Goal: Communication & Community: Answer question/provide support

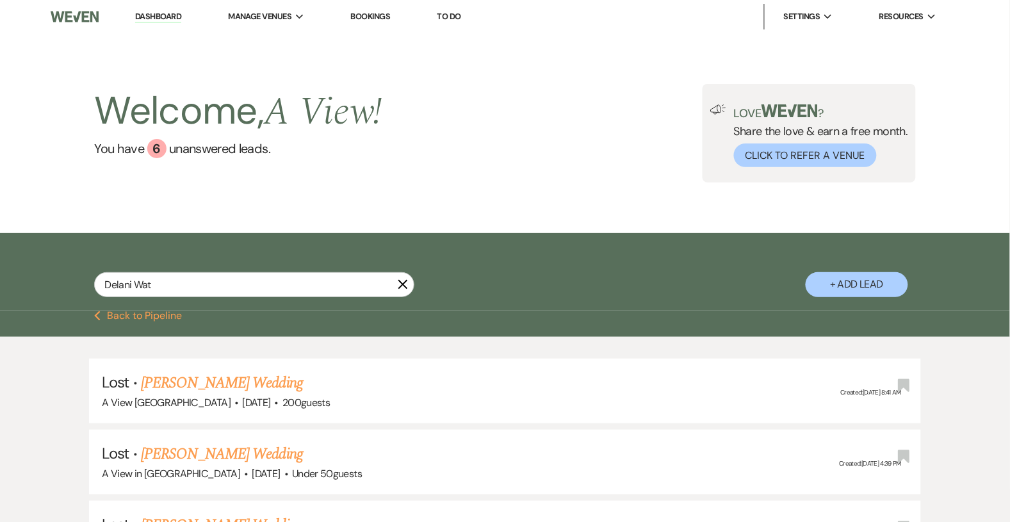
click at [157, 17] on link "Dashboard" at bounding box center [158, 17] width 46 height 12
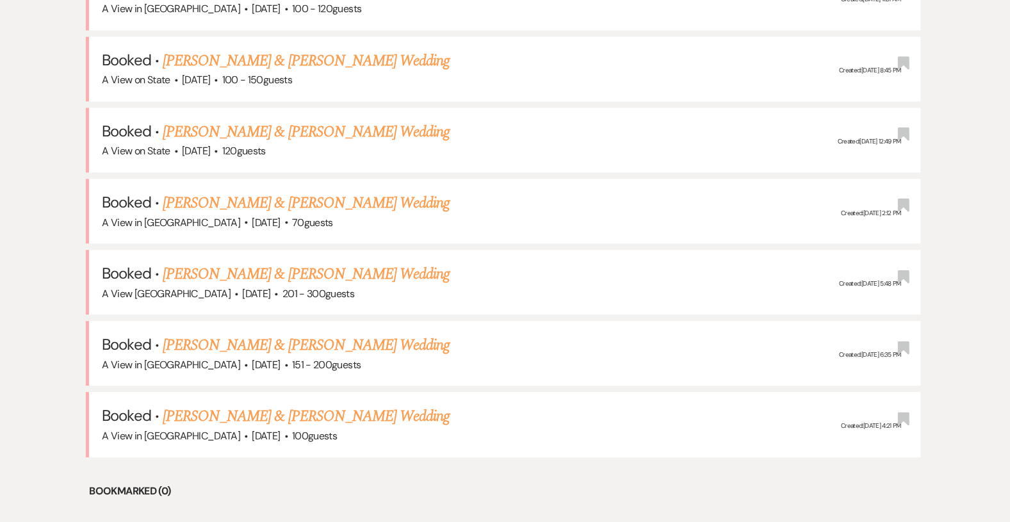
scroll to position [684, 0]
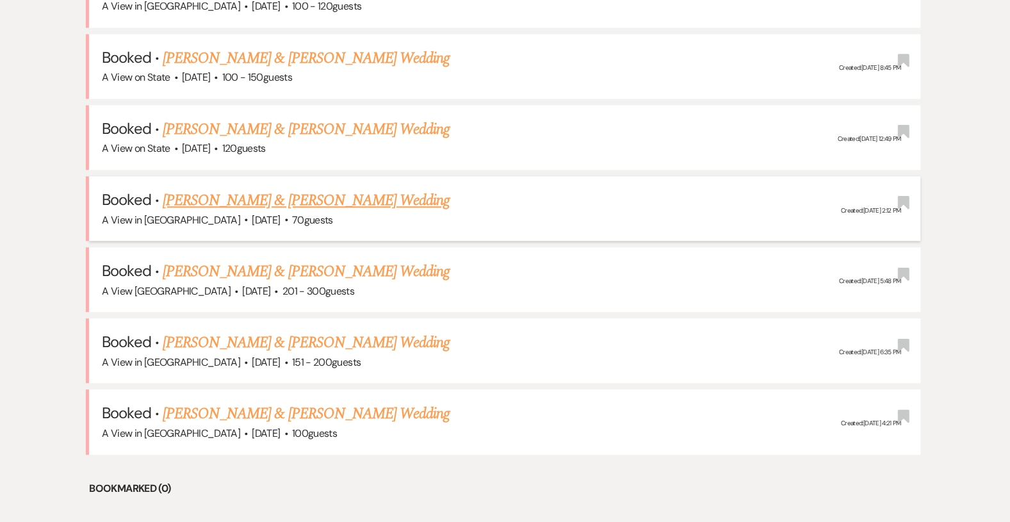
click at [273, 196] on link "[PERSON_NAME] & [PERSON_NAME] Wedding" at bounding box center [306, 200] width 287 height 23
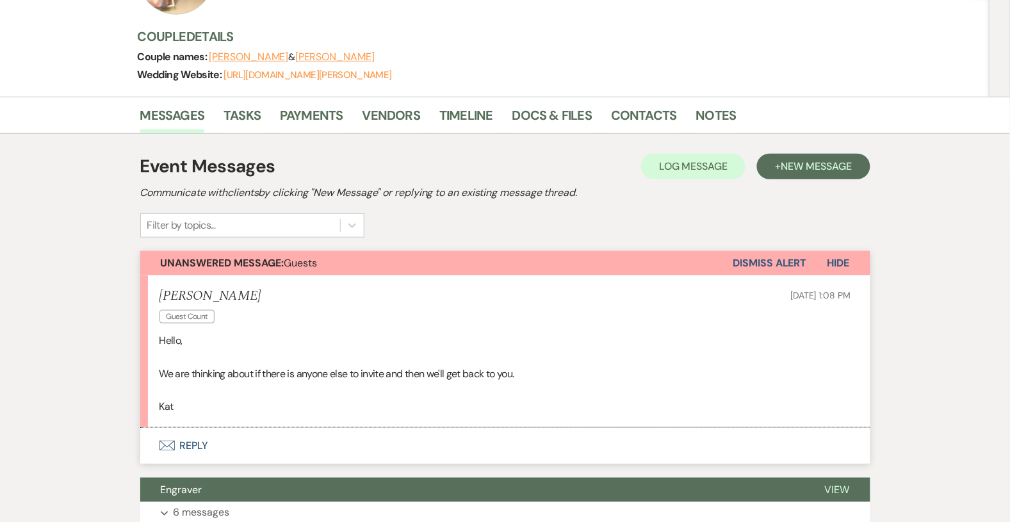
scroll to position [174, 0]
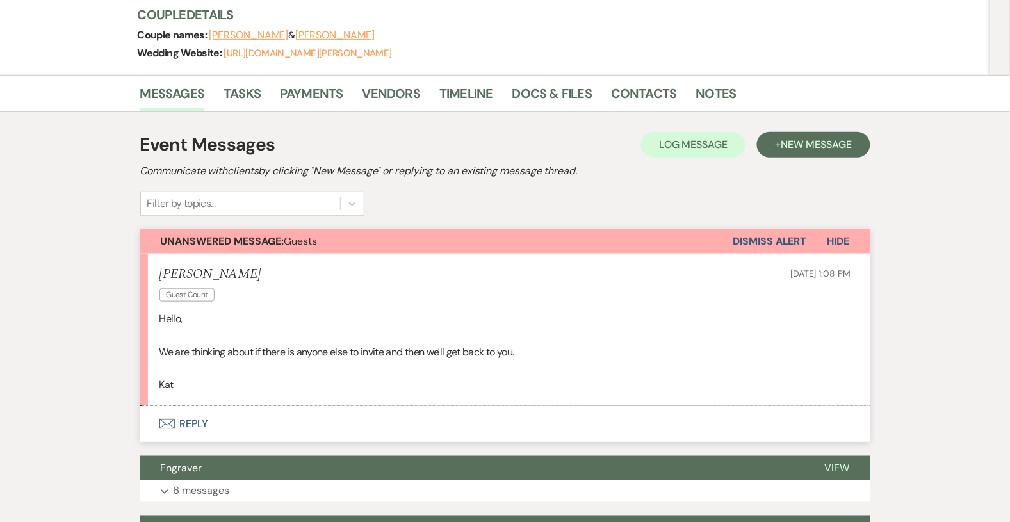
click at [214, 425] on button "Envelope Reply" at bounding box center [505, 424] width 730 height 36
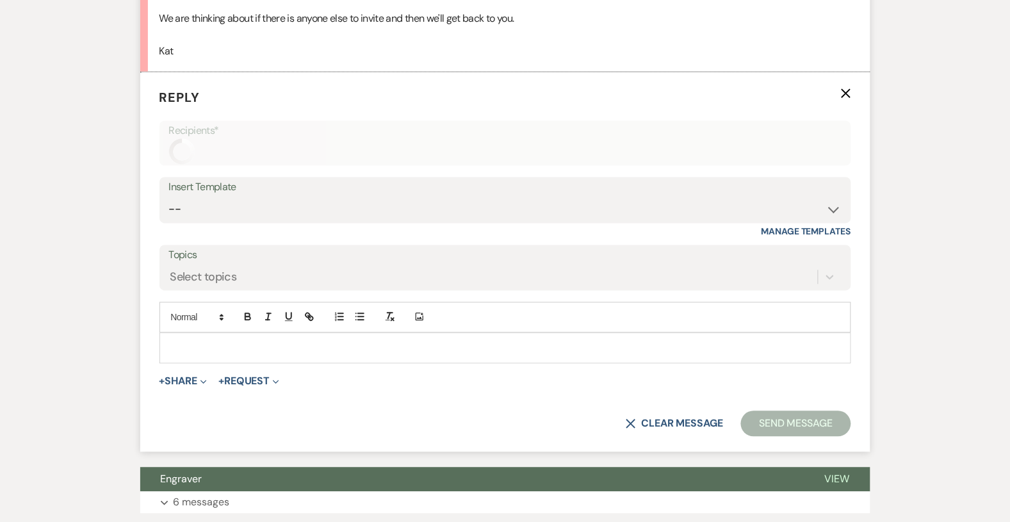
scroll to position [508, 0]
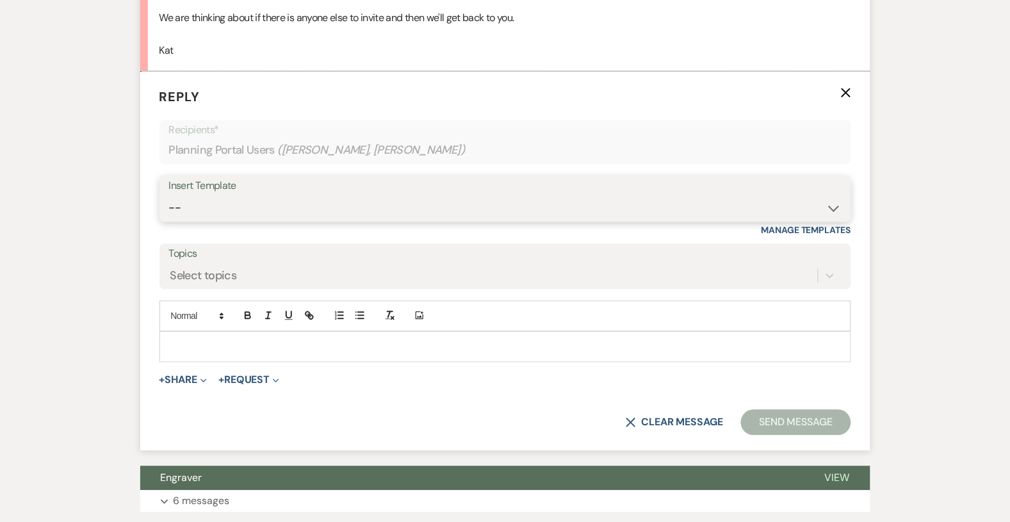
click at [248, 208] on select "-- Tour Confirmation Contract (Pre-Booked Leads) Out of office Inquiry Email Al…" at bounding box center [505, 208] width 672 height 25
select select "3703"
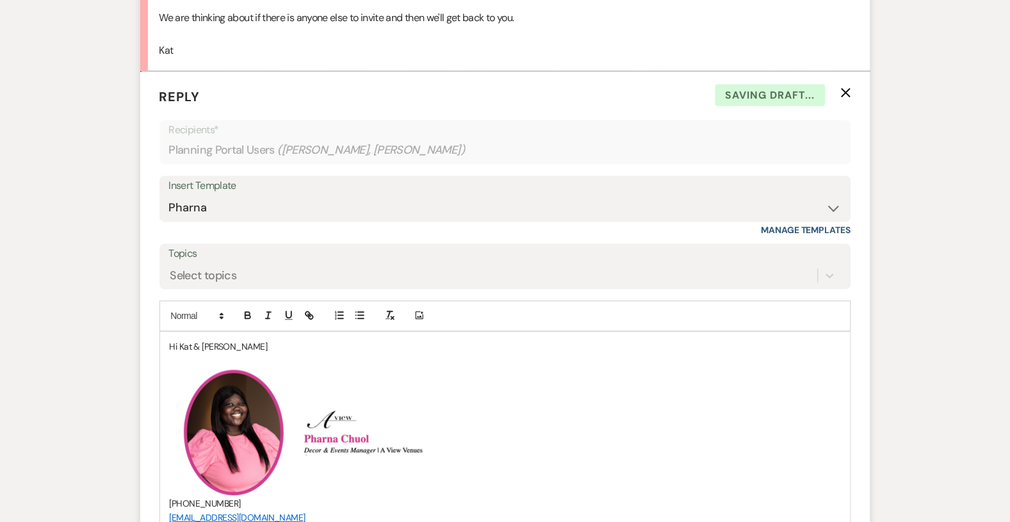
click at [257, 357] on p at bounding box center [505, 361] width 671 height 14
click at [251, 343] on p "Hi Kat & [PERSON_NAME]" at bounding box center [505, 347] width 671 height 14
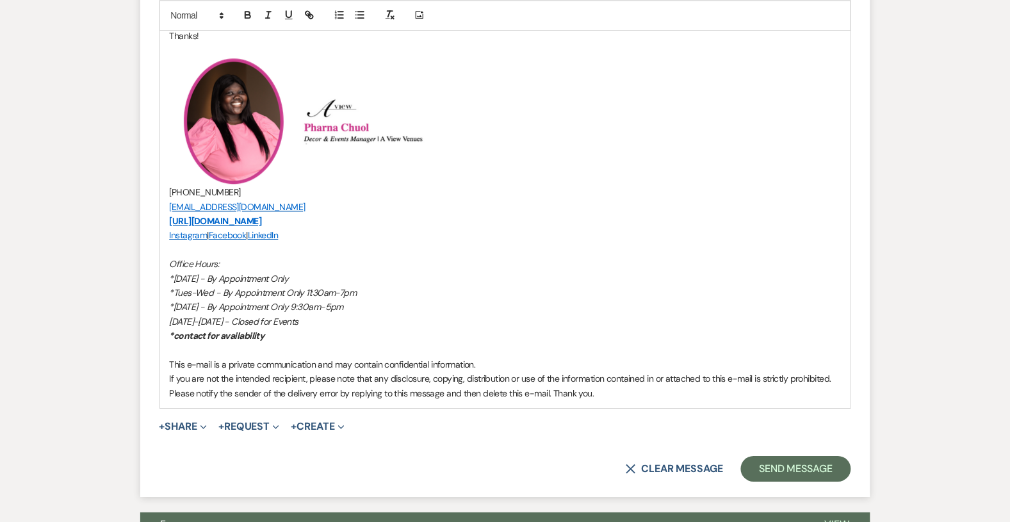
scroll to position [852, 0]
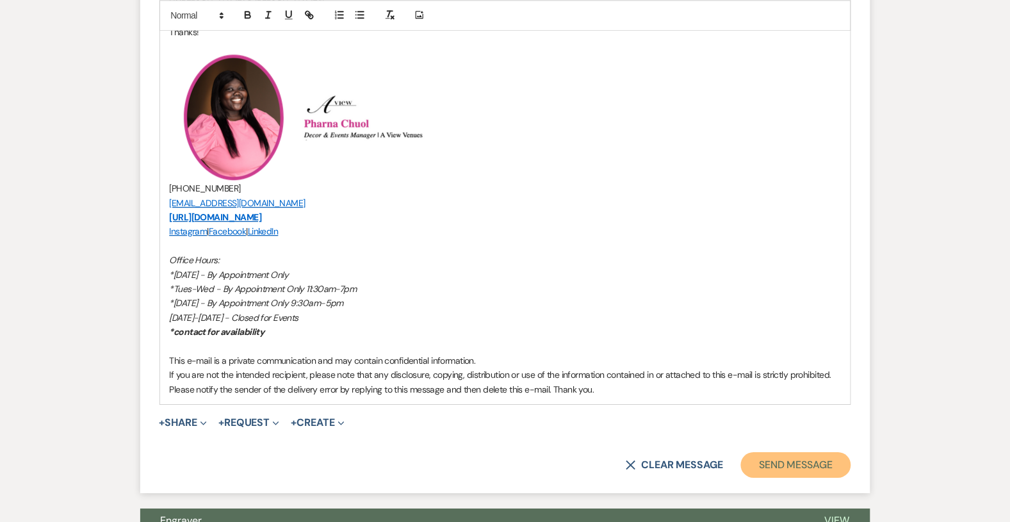
click at [757, 456] on button "Send Message" at bounding box center [795, 465] width 109 height 26
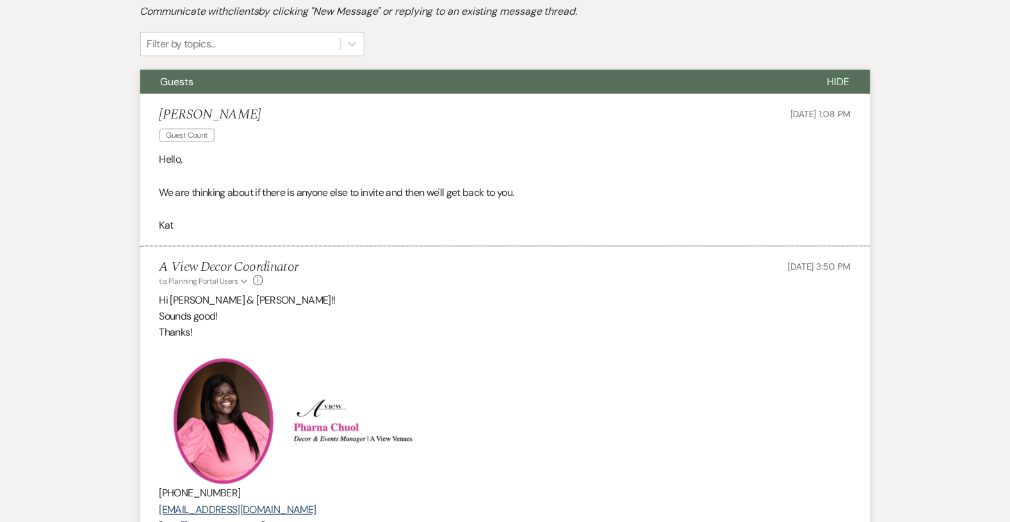
scroll to position [0, 0]
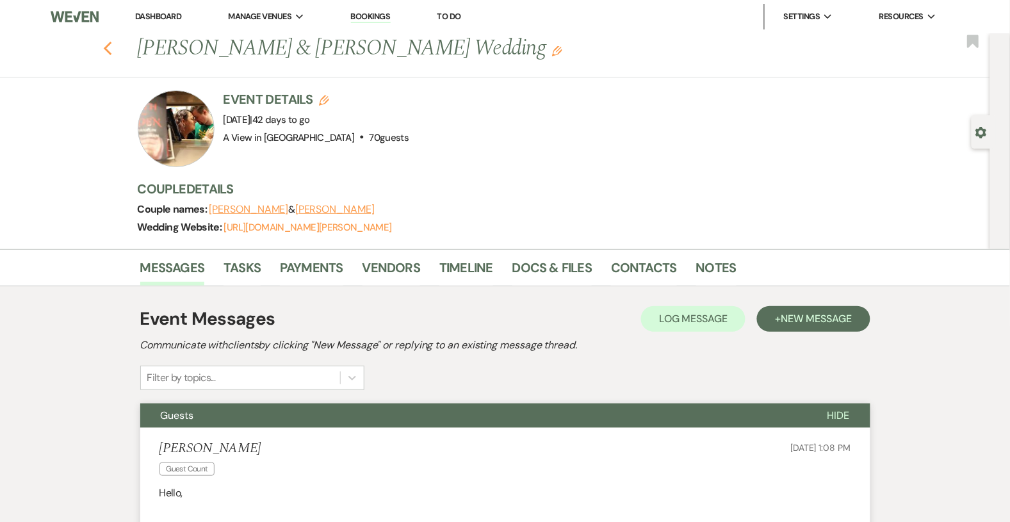
click at [109, 42] on icon "Previous" at bounding box center [108, 48] width 10 height 15
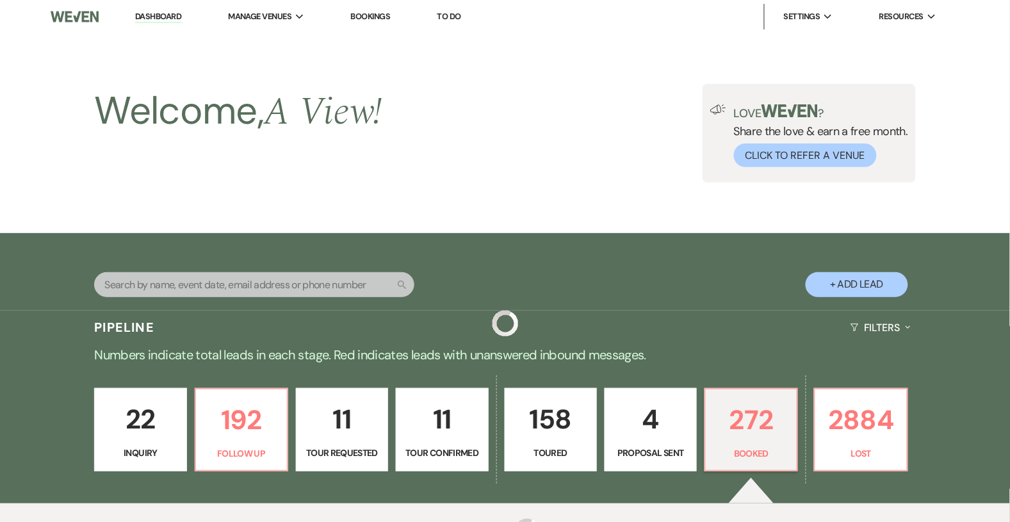
scroll to position [684, 0]
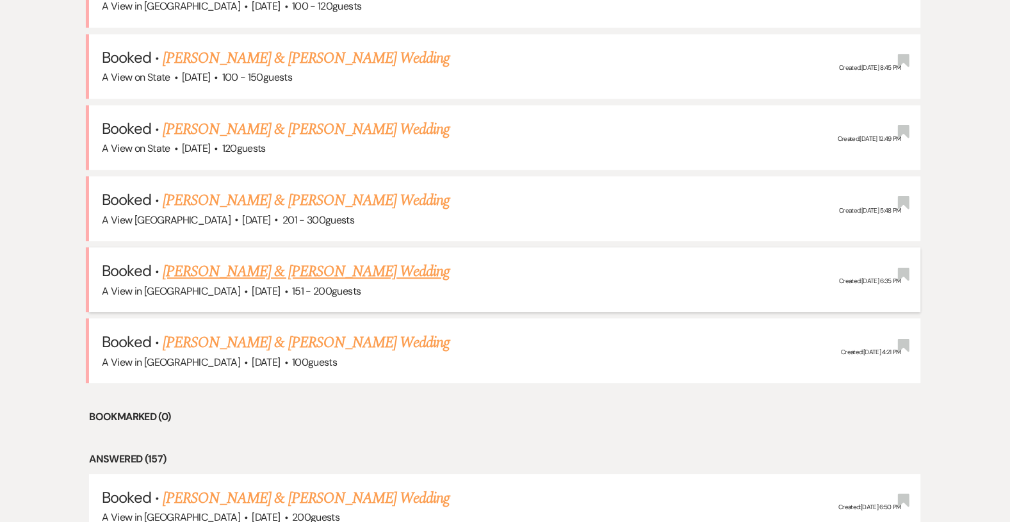
click at [225, 262] on link "[PERSON_NAME] & [PERSON_NAME] Wedding" at bounding box center [306, 271] width 287 height 23
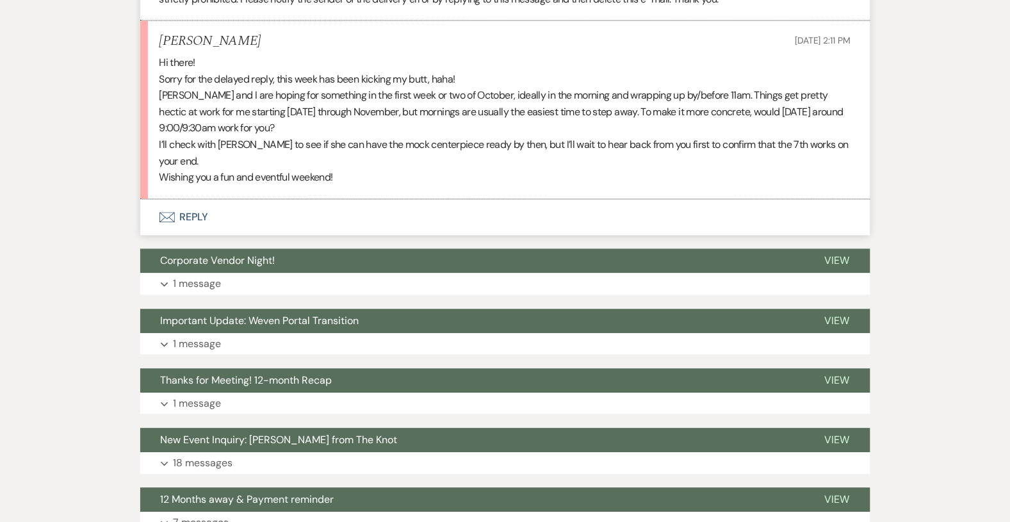
scroll to position [1968, 0]
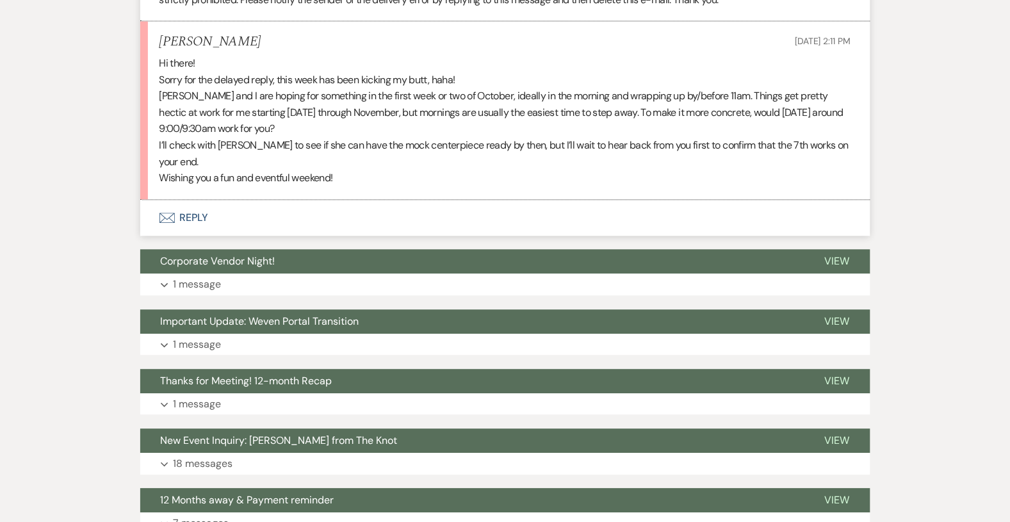
click at [216, 213] on button "Envelope Reply" at bounding box center [505, 218] width 730 height 36
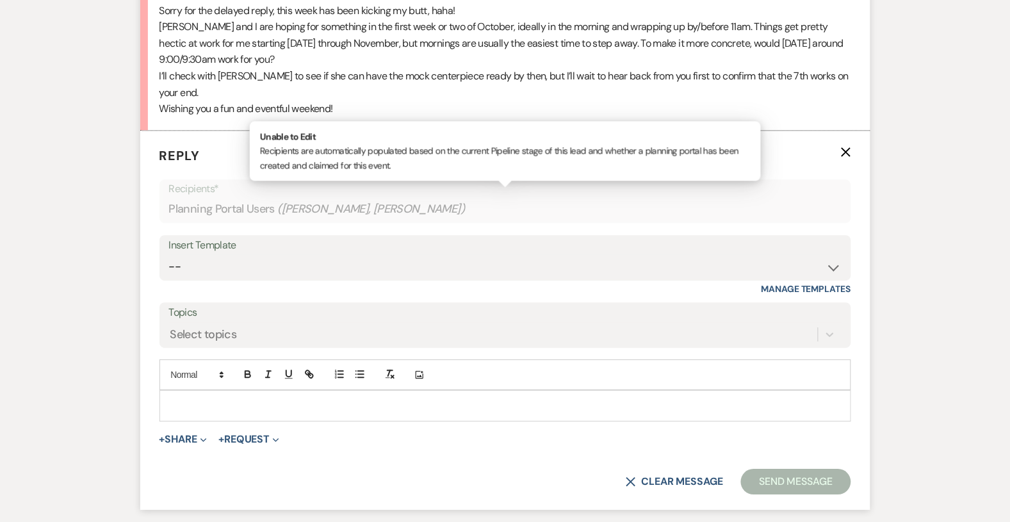
scroll to position [2097, 0]
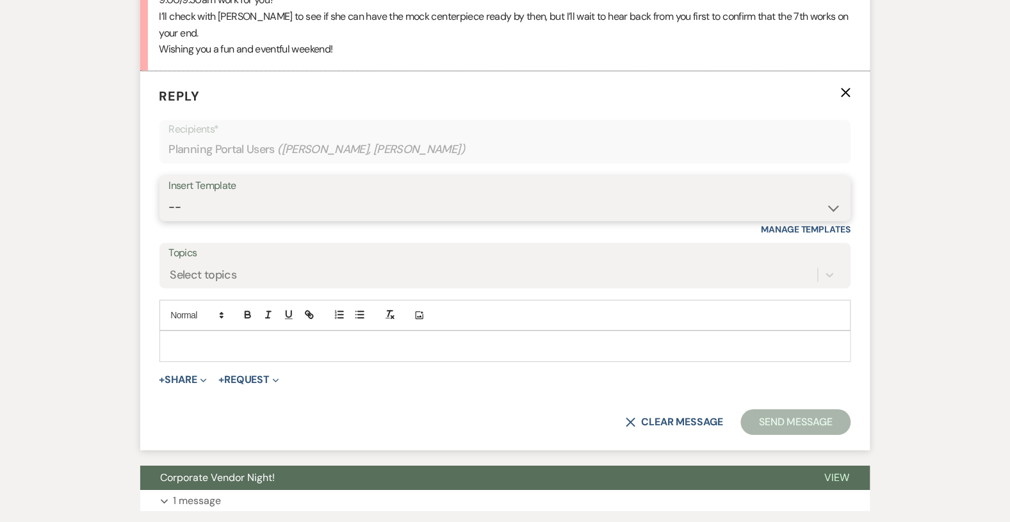
click at [262, 199] on select "-- Tour Confirmation Contract (Pre-Booked Leads) Out of office Inquiry Email Al…" at bounding box center [505, 207] width 672 height 25
select select "3703"
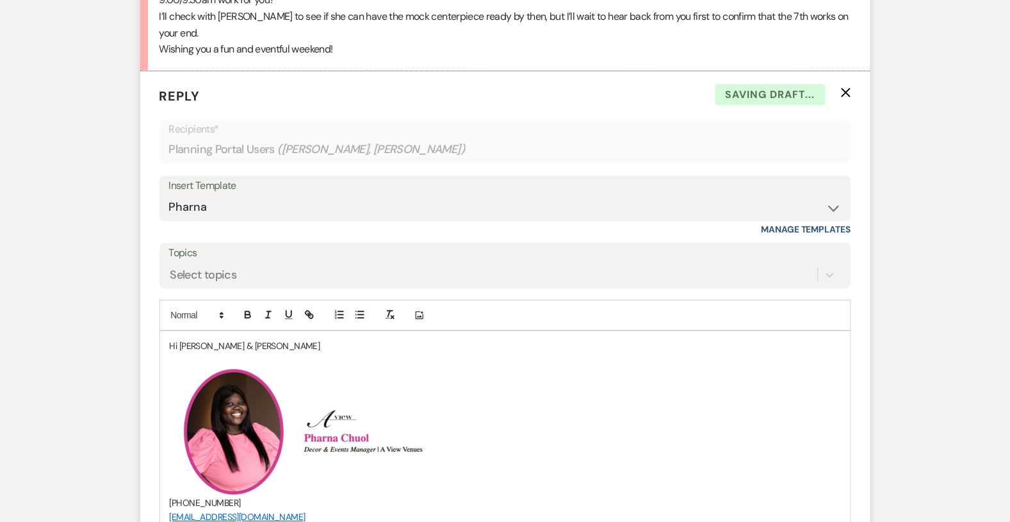
click at [253, 337] on div "Hi [PERSON_NAME] & [PERSON_NAME] ﻿ ﻿ ﻿ ﻿ [PHONE_NUMBER] [EMAIL_ADDRESS][DOMAIN_…" at bounding box center [505, 524] width 690 height 387
click at [254, 348] on p "Hi [PERSON_NAME] & [PERSON_NAME]" at bounding box center [505, 346] width 671 height 14
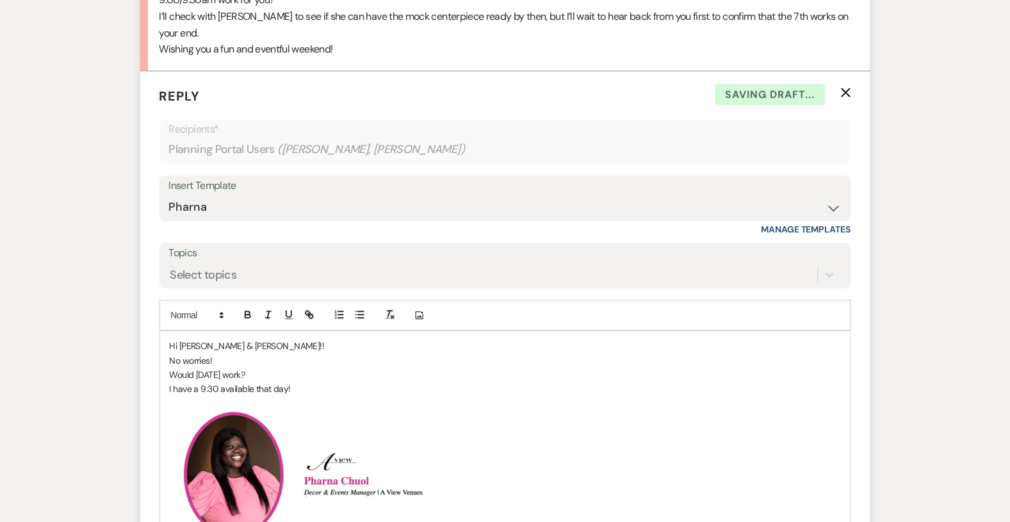
click at [302, 387] on p "I have a 9:30 available that day!" at bounding box center [505, 389] width 671 height 14
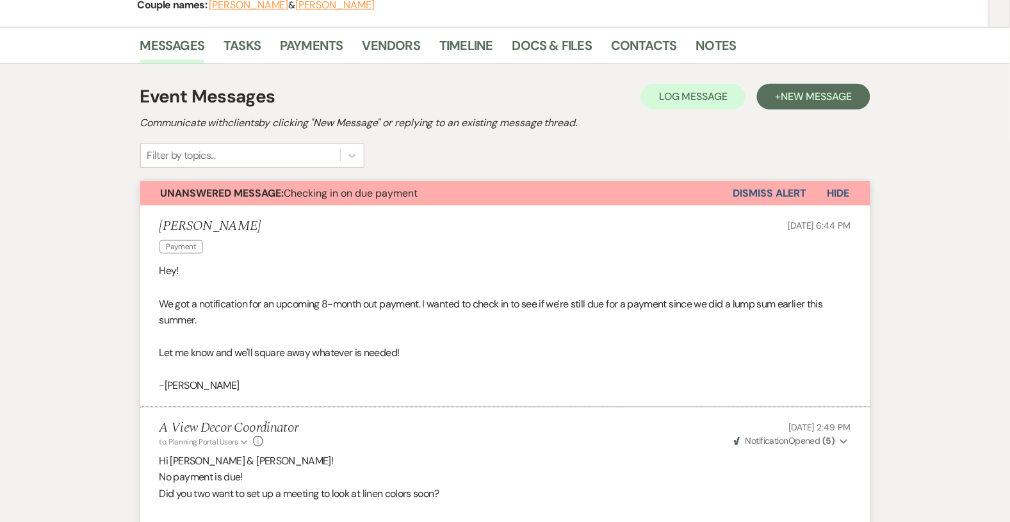
scroll to position [166, 0]
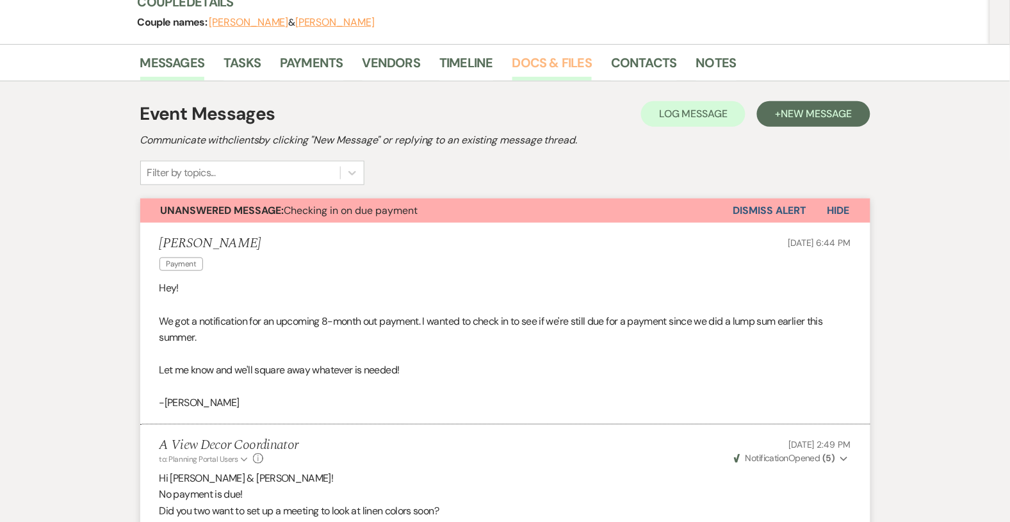
click at [519, 61] on link "Docs & Files" at bounding box center [551, 66] width 79 height 28
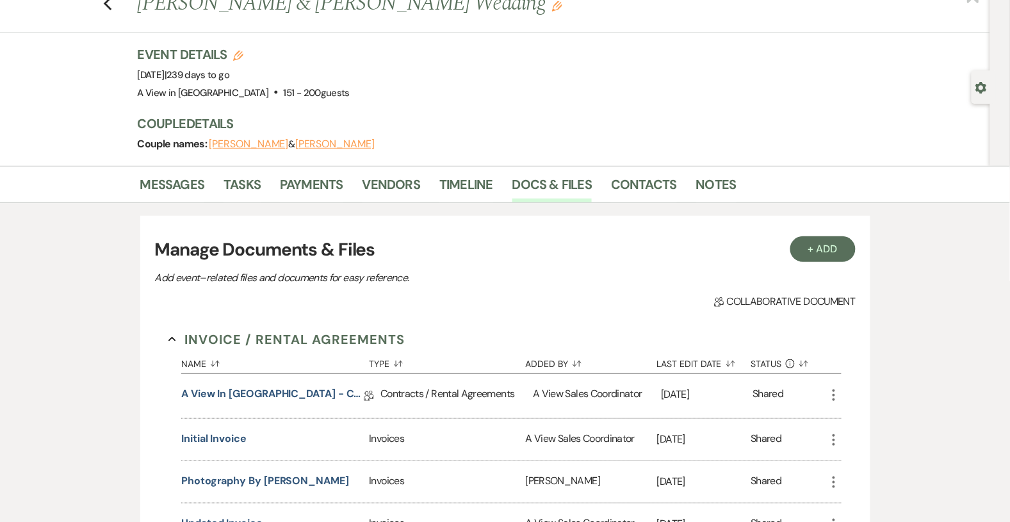
scroll to position [48, 0]
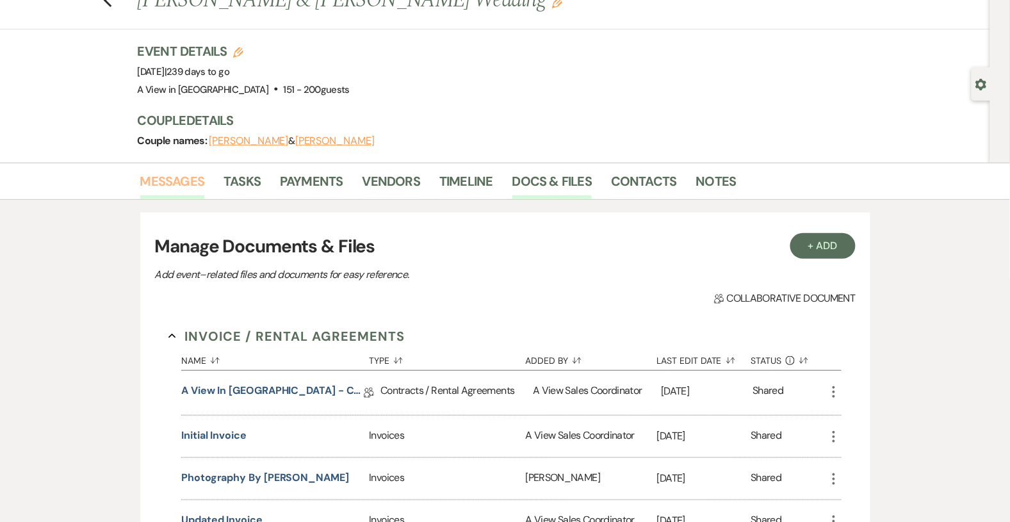
click at [191, 183] on link "Messages" at bounding box center [172, 185] width 65 height 28
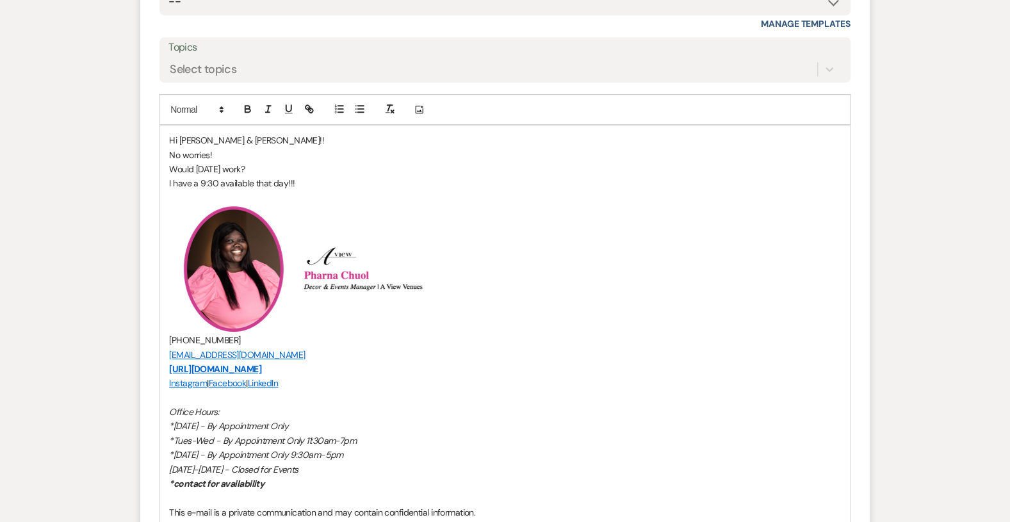
scroll to position [2306, 0]
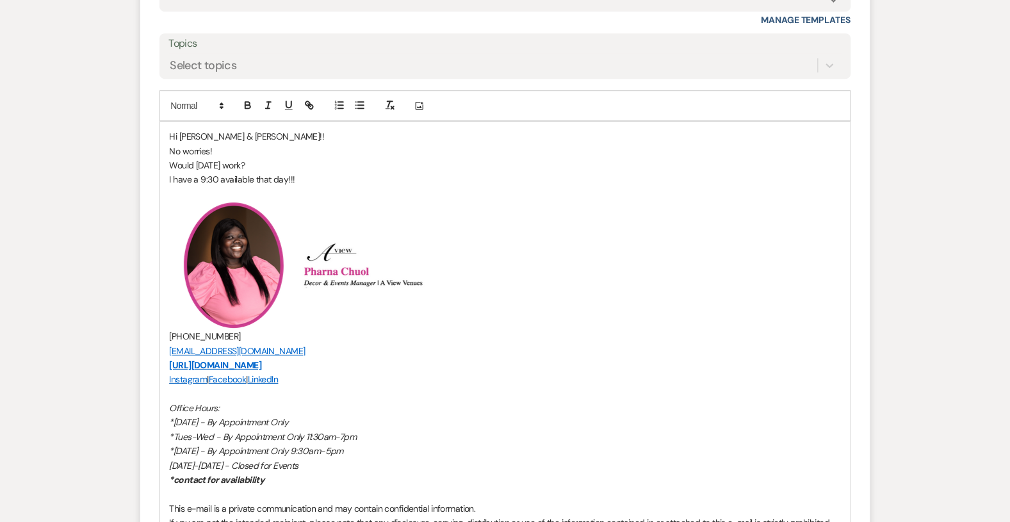
click at [398, 190] on p at bounding box center [505, 194] width 671 height 14
click at [275, 195] on p "I also just chatted with [PERSON_NAME] and she can drop your mock up off to me …" at bounding box center [505, 194] width 671 height 14
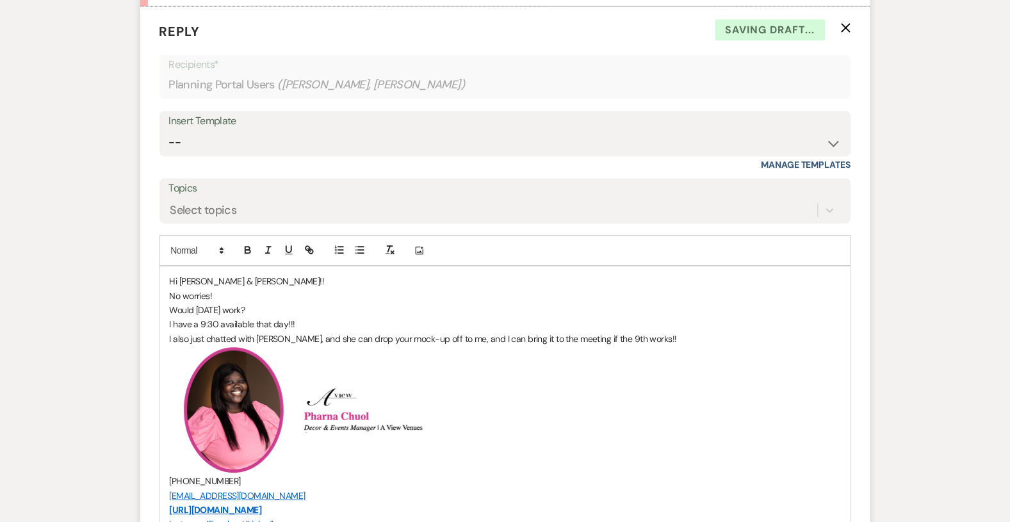
scroll to position [2162, 0]
click at [647, 334] on p "I also just chatted with [PERSON_NAME], and she can drop your mock-up off to me…" at bounding box center [505, 338] width 671 height 14
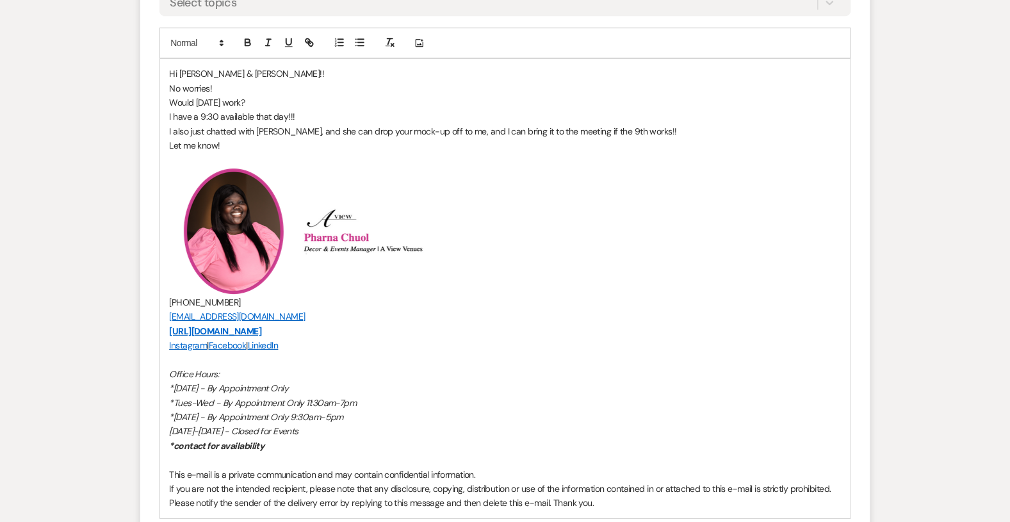
scroll to position [2480, 0]
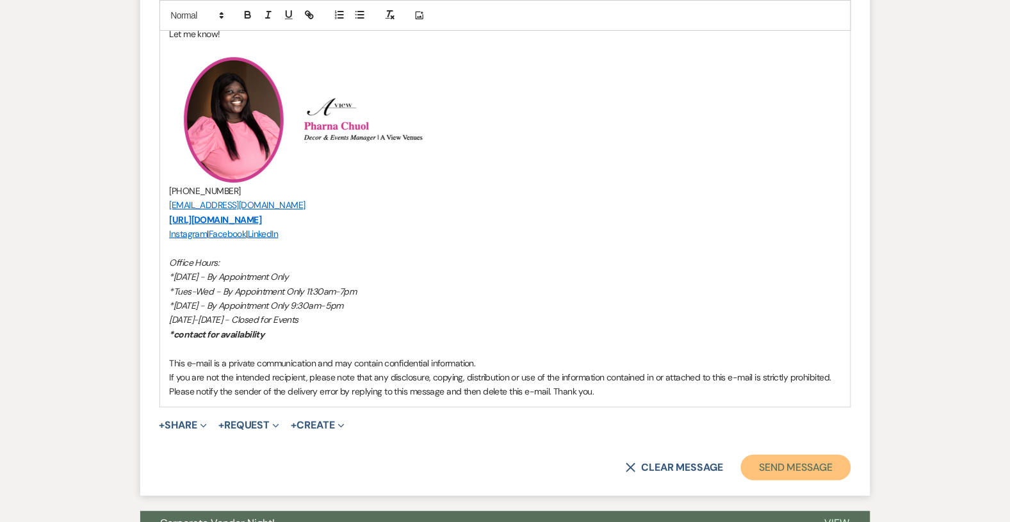
click at [805, 475] on button "Send Message" at bounding box center [795, 468] width 109 height 26
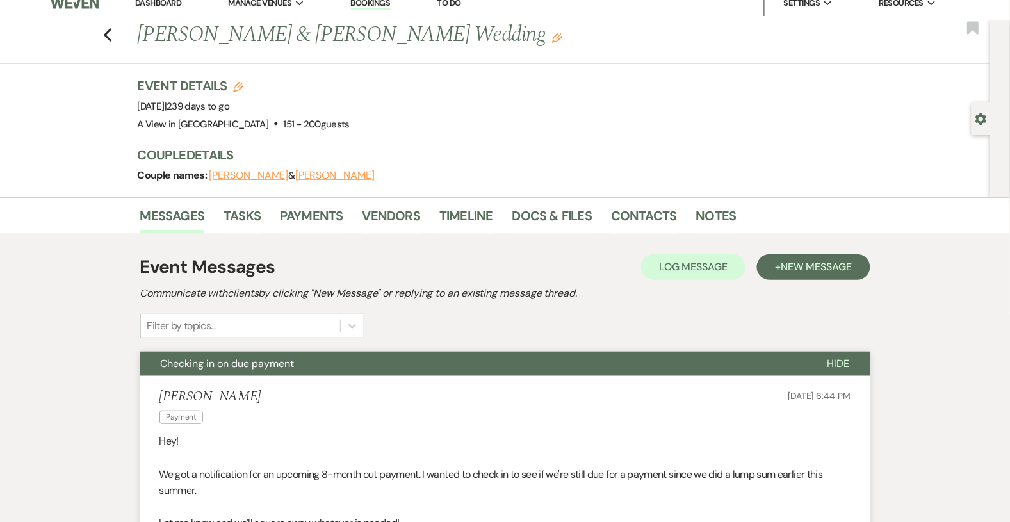
scroll to position [0, 0]
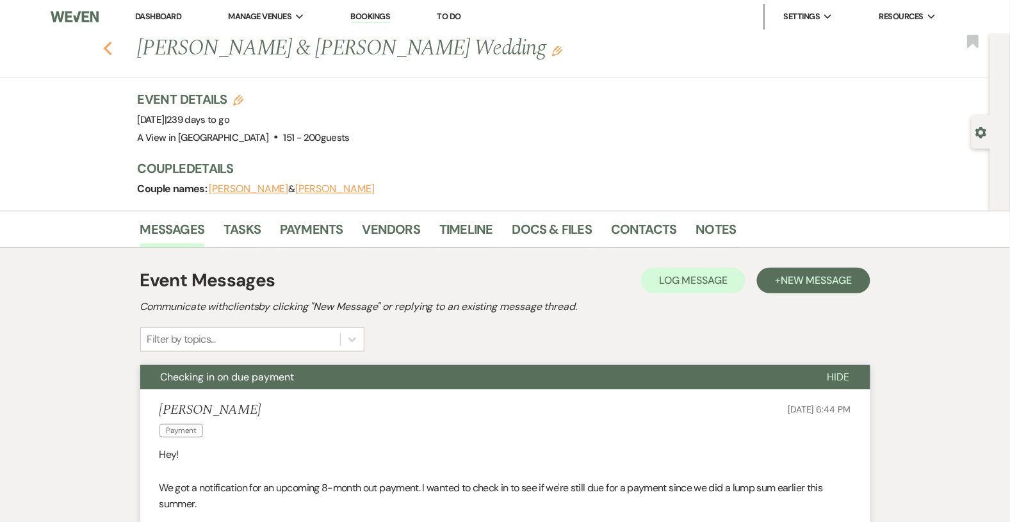
click at [103, 45] on icon "Previous" at bounding box center [108, 48] width 10 height 15
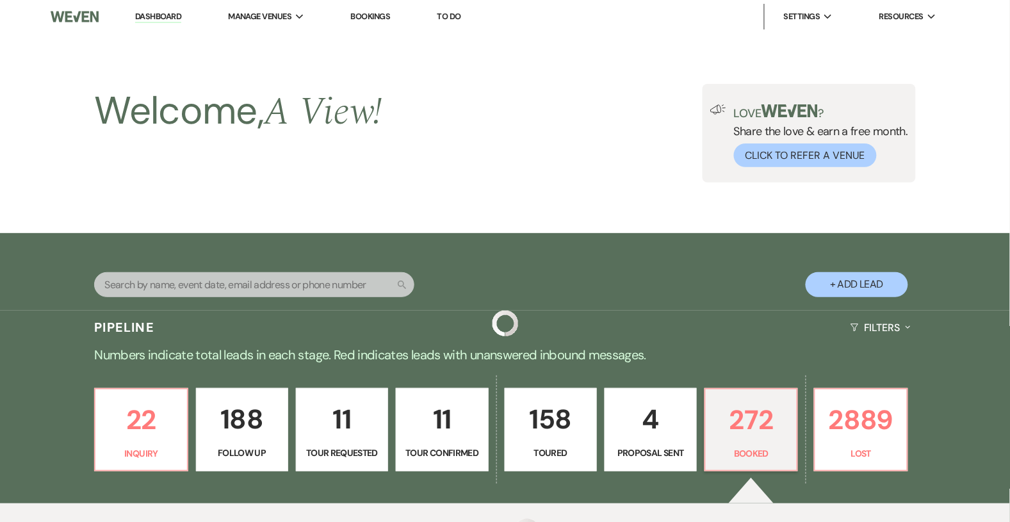
scroll to position [684, 0]
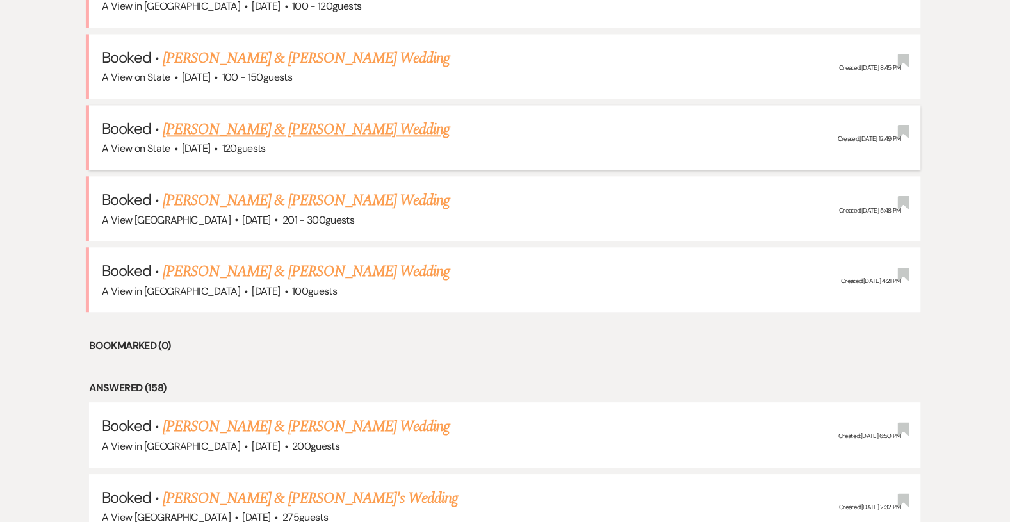
click at [306, 128] on link "[PERSON_NAME] & [PERSON_NAME] Wedding" at bounding box center [306, 129] width 287 height 23
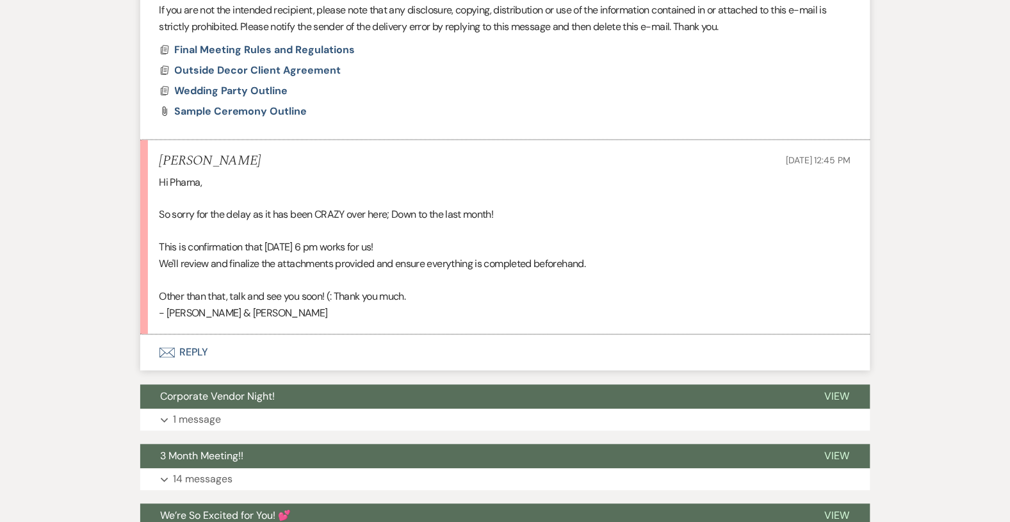
scroll to position [1762, 0]
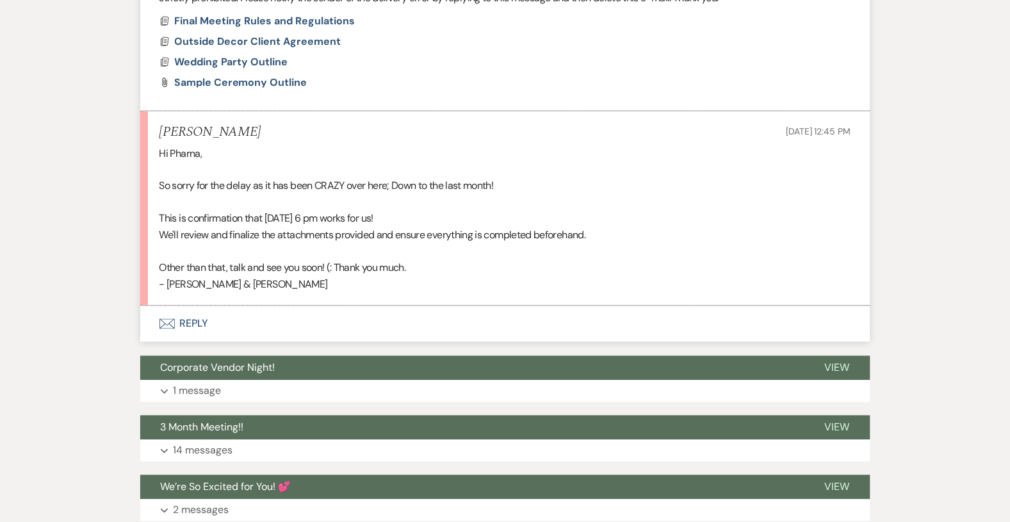
click at [183, 320] on button "Envelope Reply" at bounding box center [505, 324] width 730 height 36
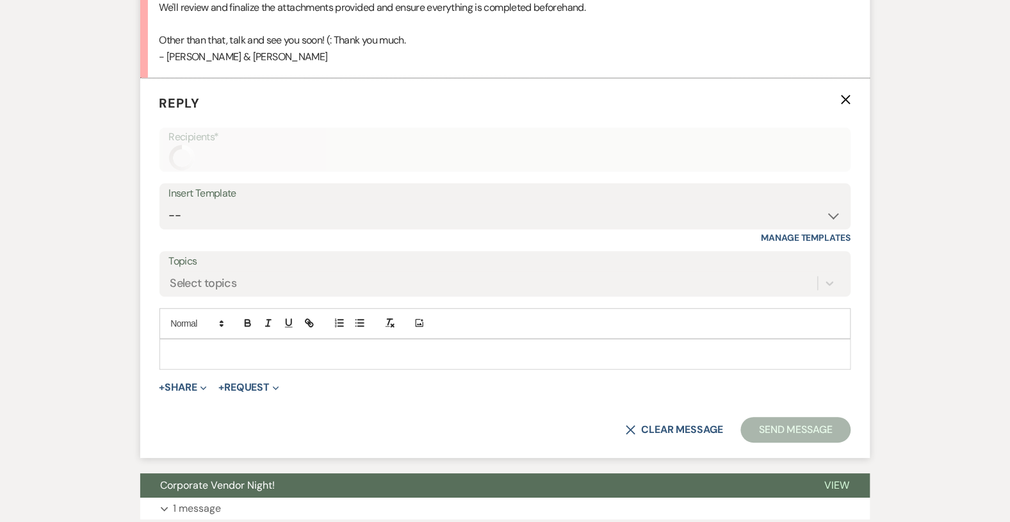
scroll to position [1997, 0]
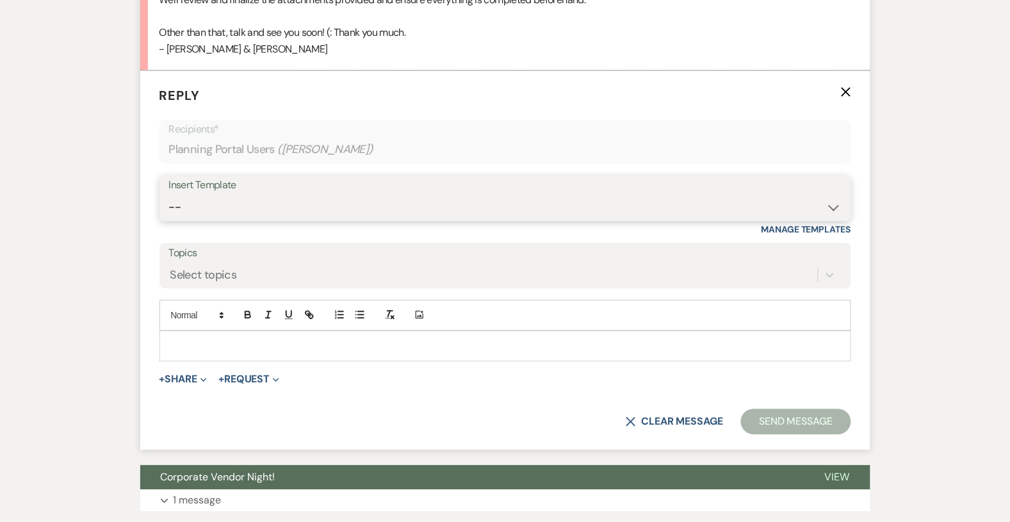
click at [241, 209] on select "-- Tour Confirmation Contract (Pre-Booked Leads) Out of office Inquiry Email Al…" at bounding box center [505, 207] width 672 height 25
select select "3704"
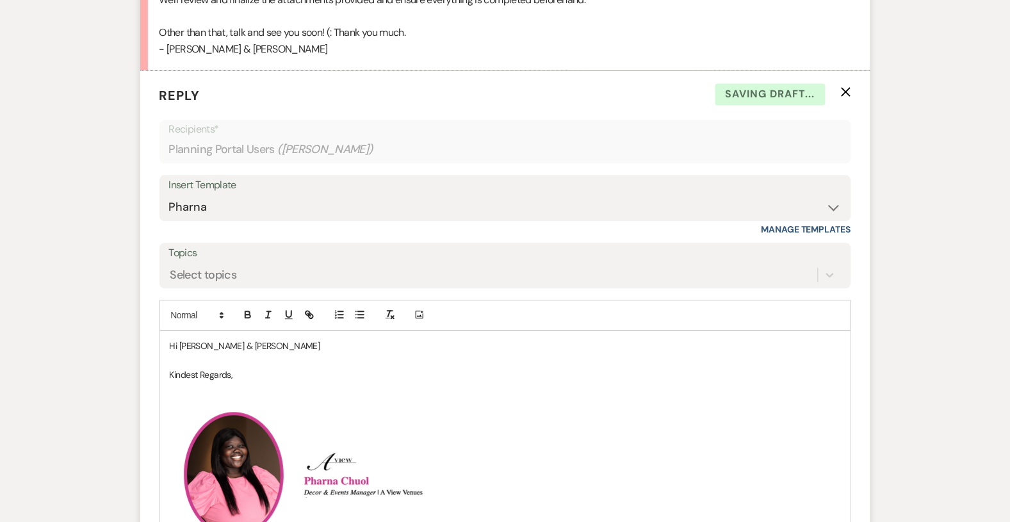
click at [247, 339] on p "Hi [PERSON_NAME] & [PERSON_NAME]" at bounding box center [505, 346] width 671 height 14
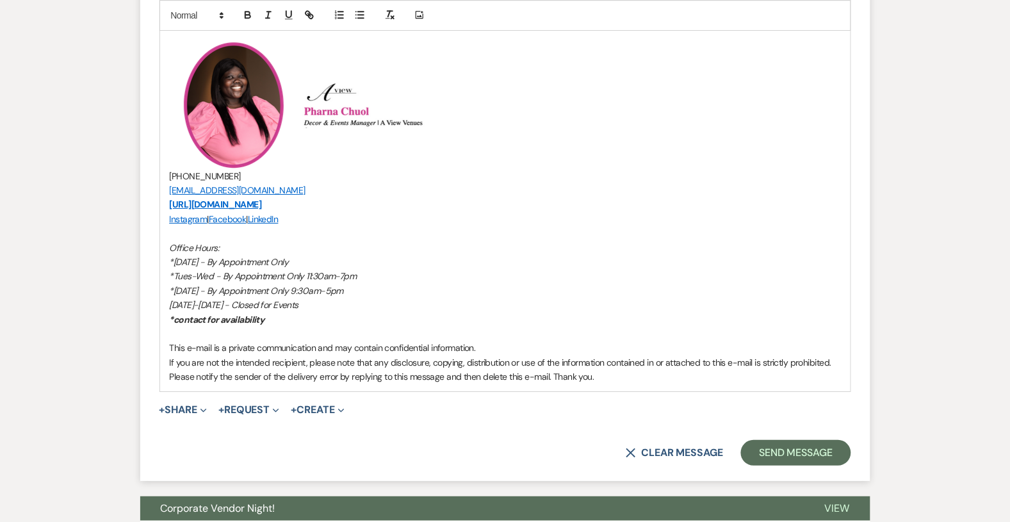
scroll to position [2412, 0]
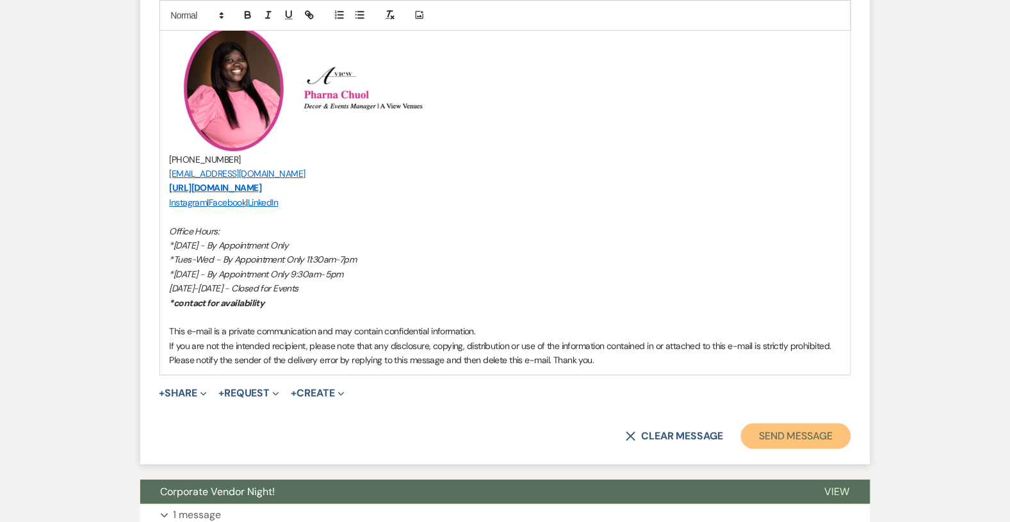
click at [776, 424] on button "Send Message" at bounding box center [795, 436] width 109 height 26
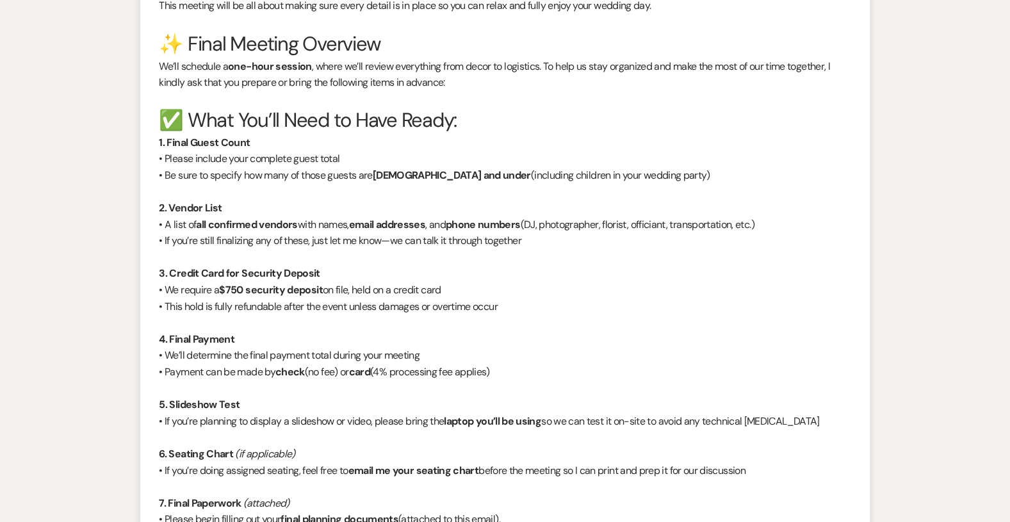
scroll to position [0, 0]
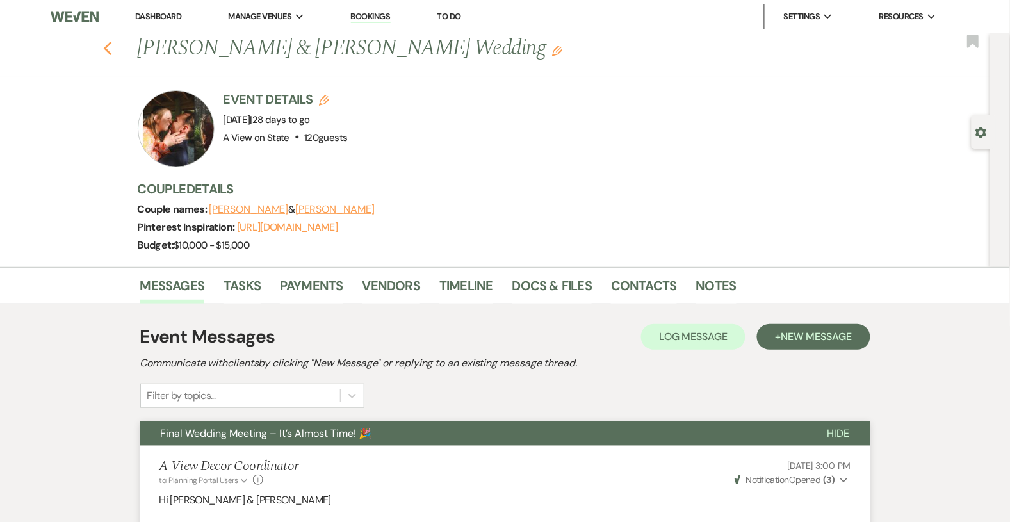
click at [106, 43] on icon "Previous" at bounding box center [108, 48] width 10 height 15
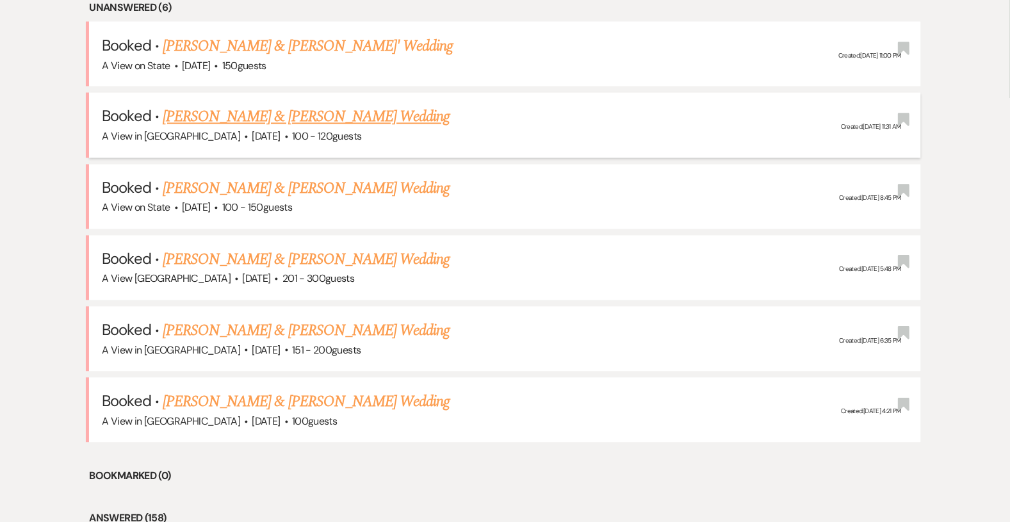
scroll to position [538, 0]
